Goal: Task Accomplishment & Management: Complete application form

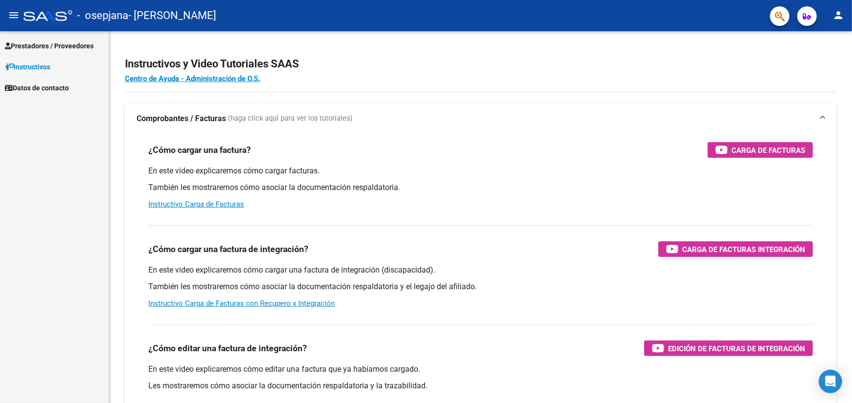
click at [39, 44] on span "Prestadores / Proveedores" at bounding box center [49, 46] width 89 height 11
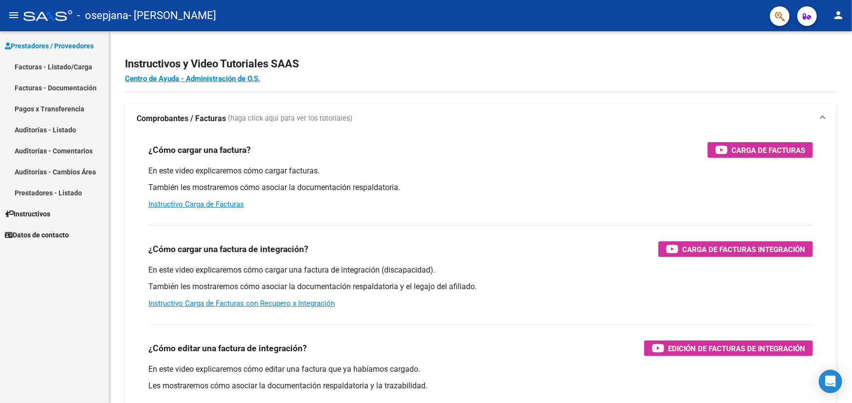
click at [44, 66] on link "Facturas - Listado/Carga" at bounding box center [54, 66] width 109 height 21
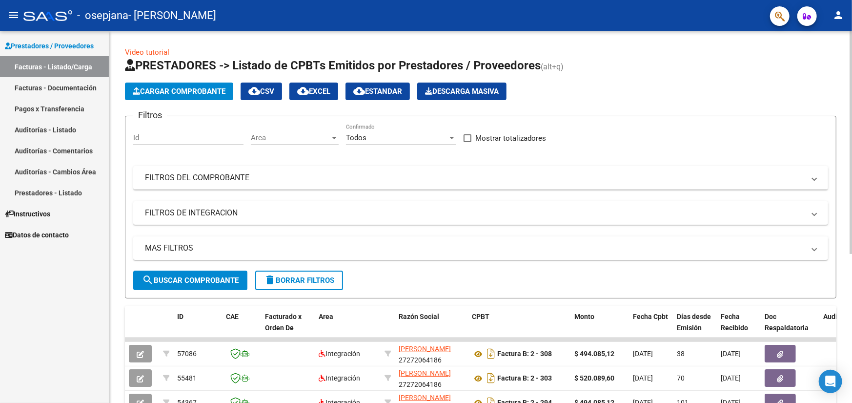
click at [176, 93] on span "Cargar Comprobante" at bounding box center [179, 91] width 93 height 9
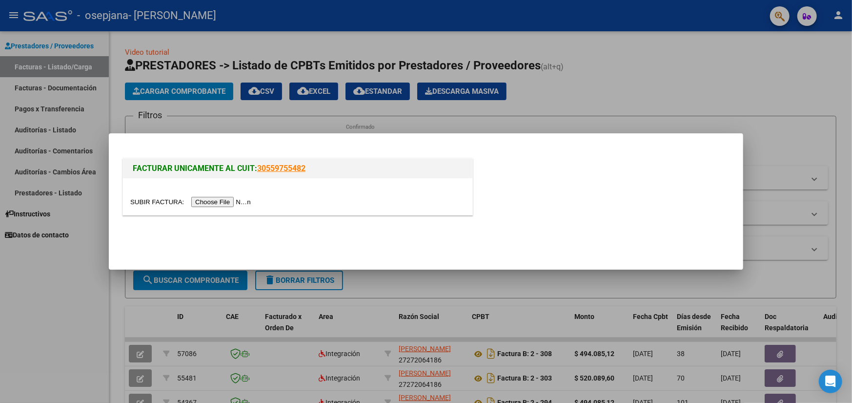
click at [212, 203] on input "file" at bounding box center [191, 202] width 123 height 10
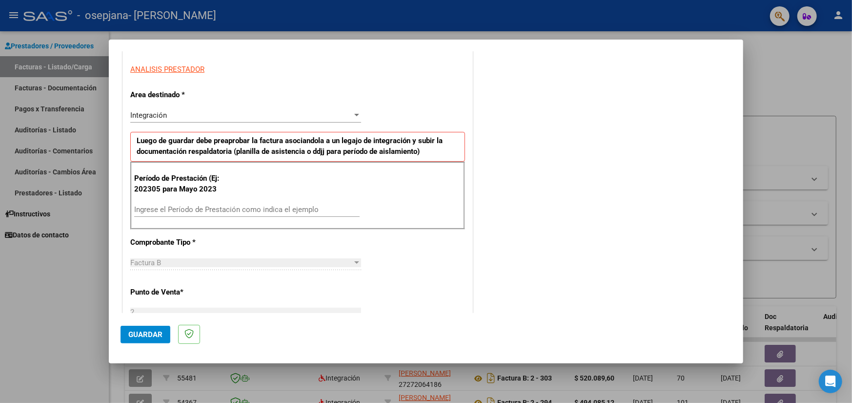
scroll to position [195, 0]
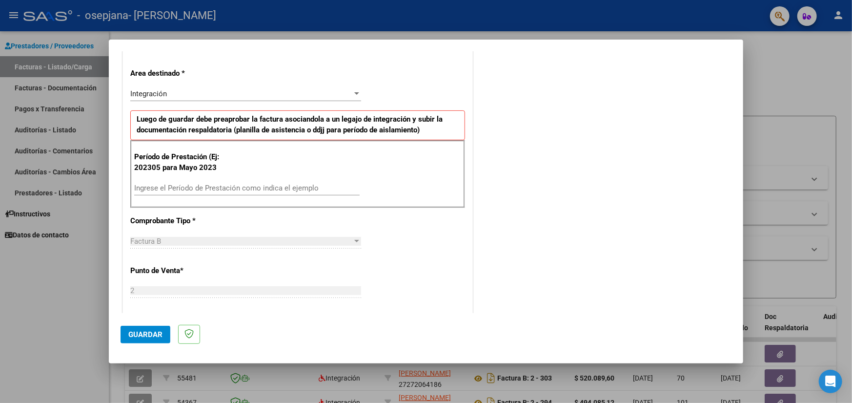
click at [185, 189] on input "Ingrese el Período de Prestación como indica el ejemplo" at bounding box center [246, 188] width 225 height 9
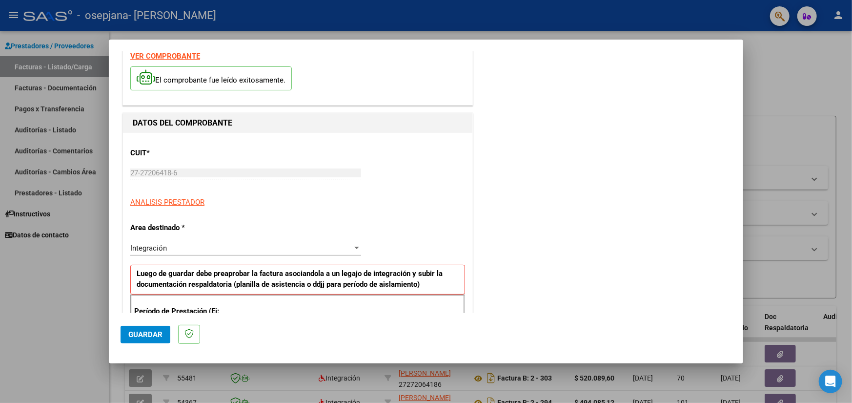
scroll to position [0, 0]
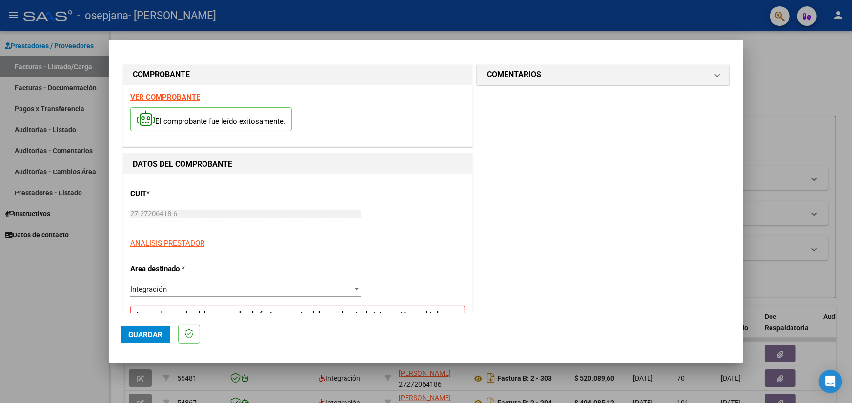
type input "202507"
click at [133, 331] on span "Guardar" at bounding box center [145, 334] width 34 height 9
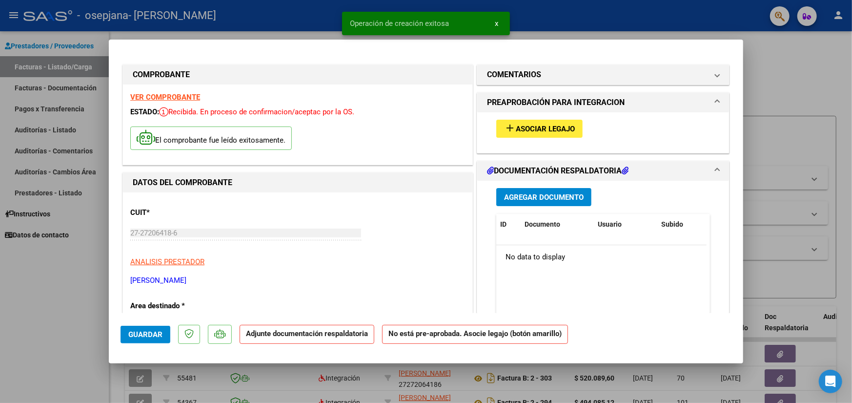
click at [524, 130] on span "Asociar Legajo" at bounding box center [545, 128] width 59 height 9
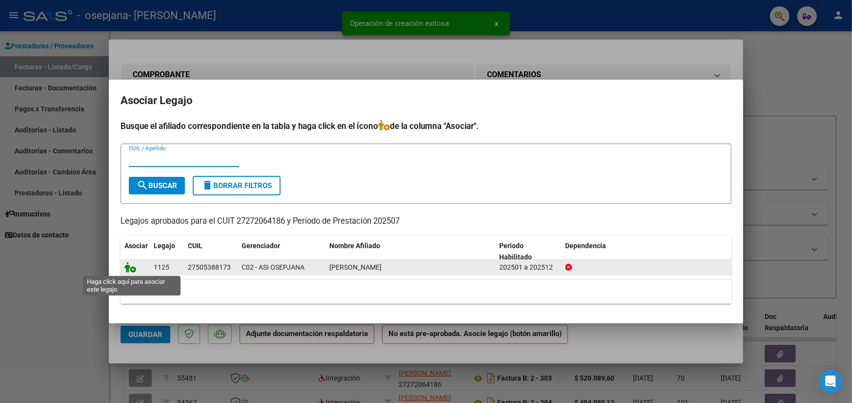
click at [130, 266] on icon at bounding box center [130, 267] width 12 height 11
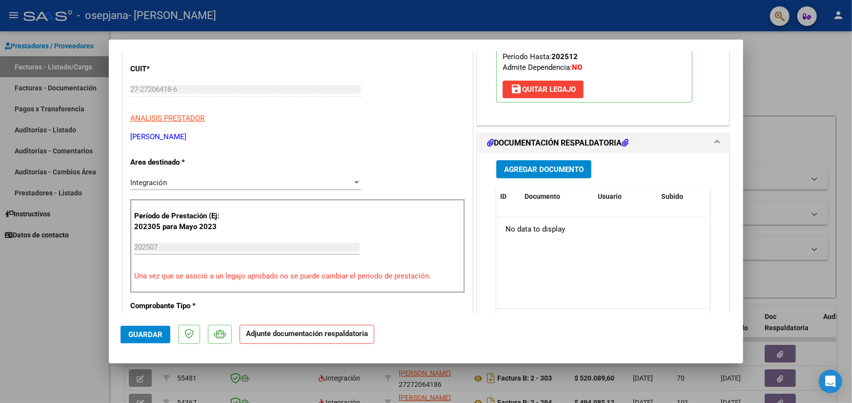
scroll to position [146, 0]
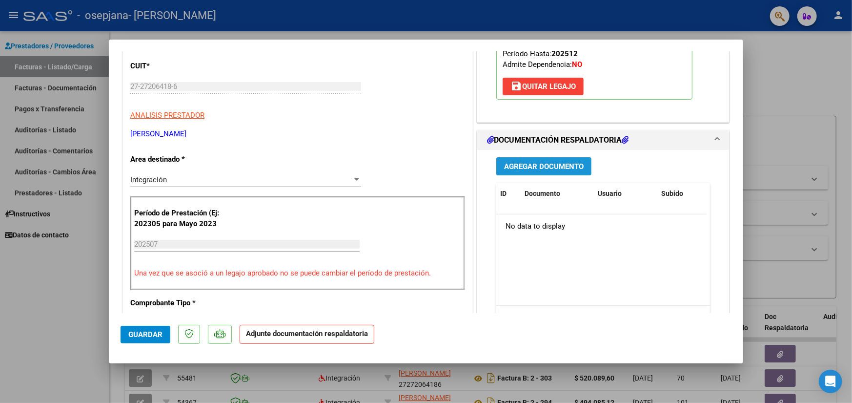
click at [553, 162] on span "Agregar Documento" at bounding box center [544, 166] width 80 height 9
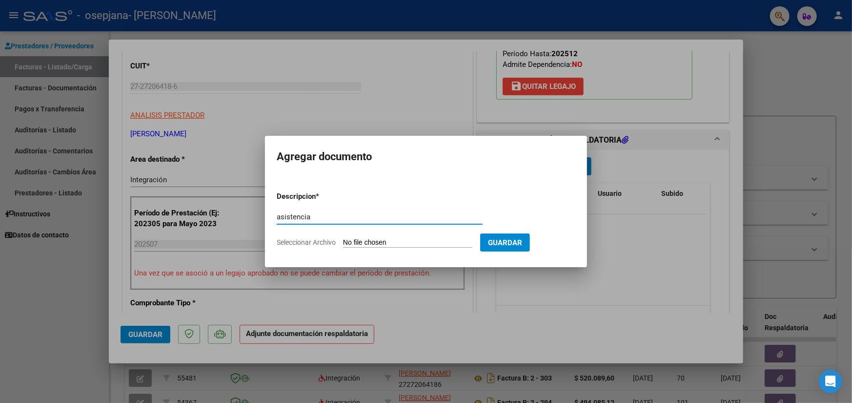
type input "asistencia"
click at [438, 249] on form "Descripcion * asistencia Escriba aquí una descripcion Seleccionar Archivo Guard…" at bounding box center [426, 219] width 299 height 71
click at [438, 244] on input "Seleccionar Archivo" at bounding box center [407, 242] width 129 height 9
type input "C:\fakepath\Colegio osepjna [PERSON_NAME].pdf"
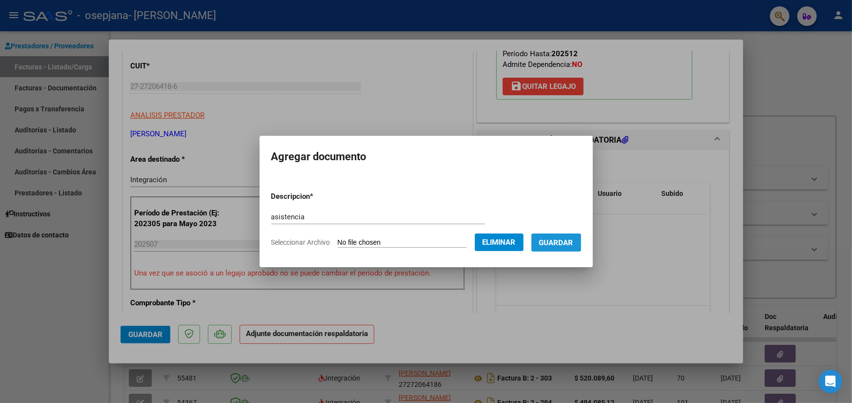
click at [571, 248] on button "Guardar" at bounding box center [557, 242] width 50 height 18
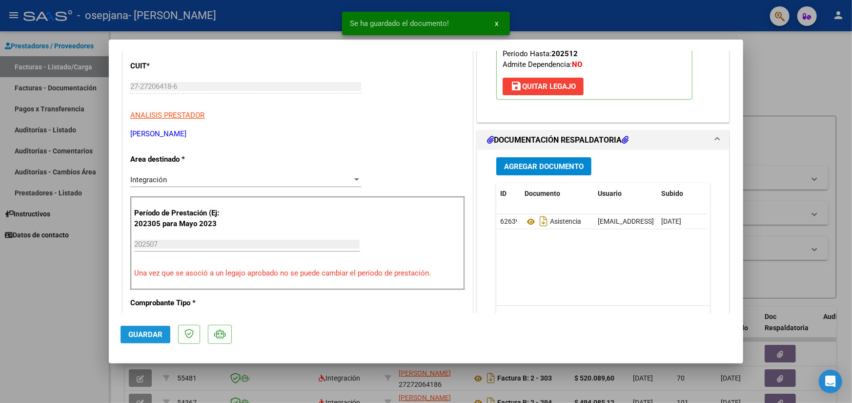
click at [146, 333] on span "Guardar" at bounding box center [145, 334] width 34 height 9
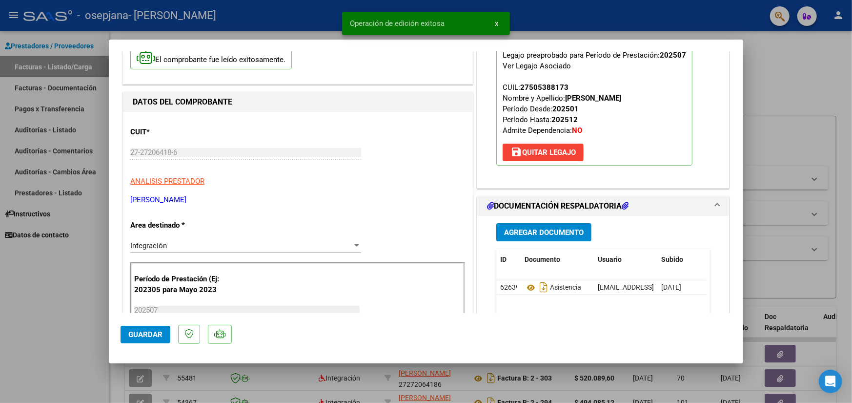
scroll to position [0, 0]
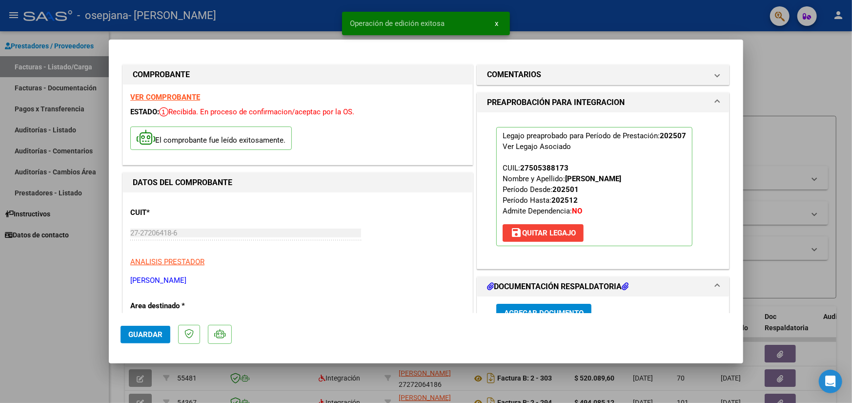
click at [815, 85] on div at bounding box center [426, 201] width 852 height 403
type input "$ 0,00"
